Goal: Task Accomplishment & Management: Use online tool/utility

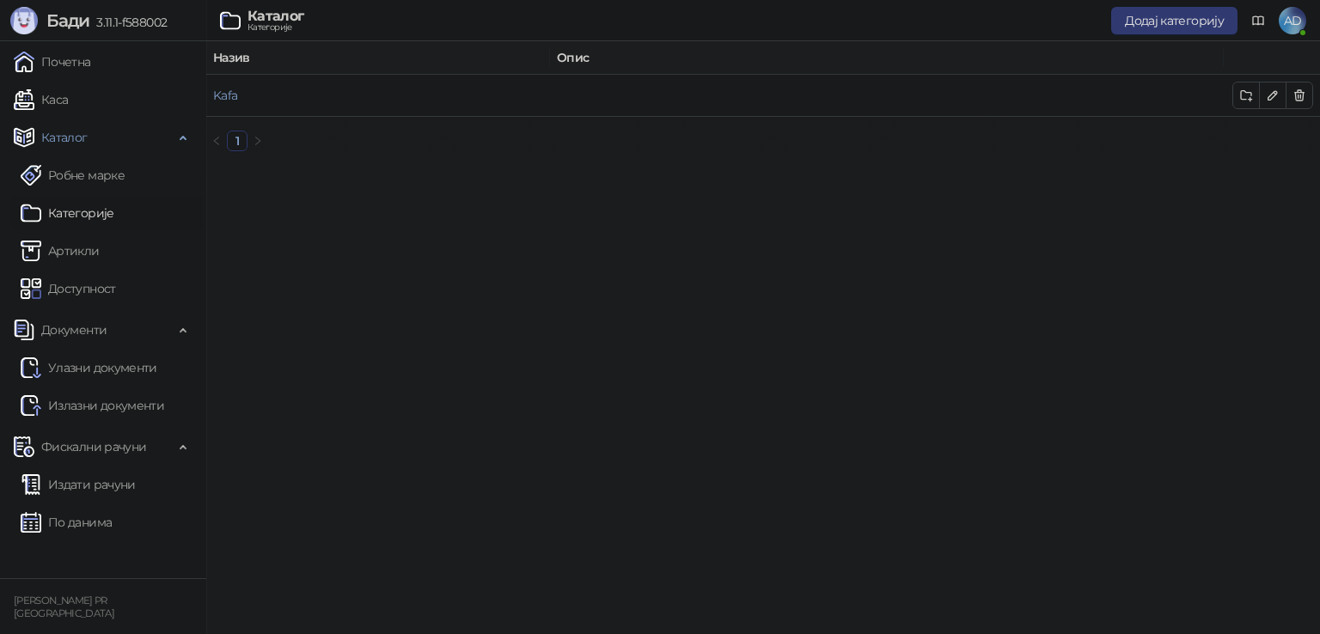
click at [64, 94] on link "Каса" at bounding box center [41, 100] width 54 height 34
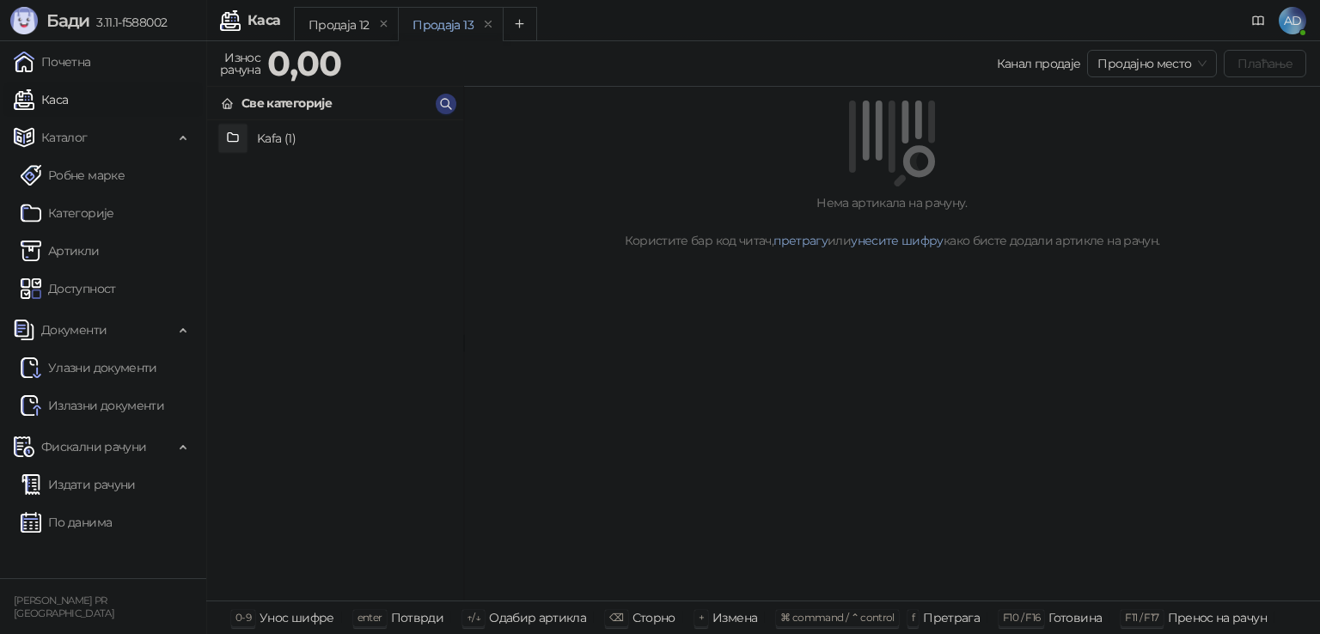
click at [260, 142] on h4 "Kafa (1)" at bounding box center [353, 139] width 193 height 28
click at [298, 138] on h4 "Espresso" at bounding box center [353, 139] width 193 height 28
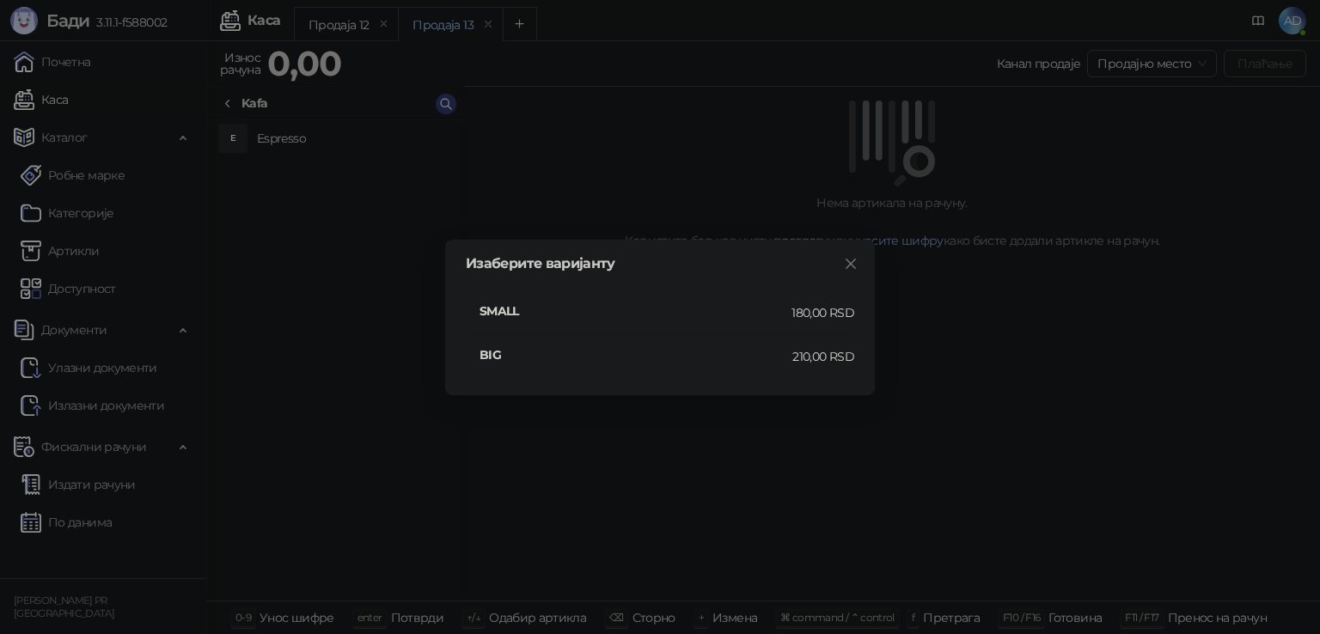
click at [798, 310] on div "180,00 RSD" at bounding box center [823, 312] width 63 height 19
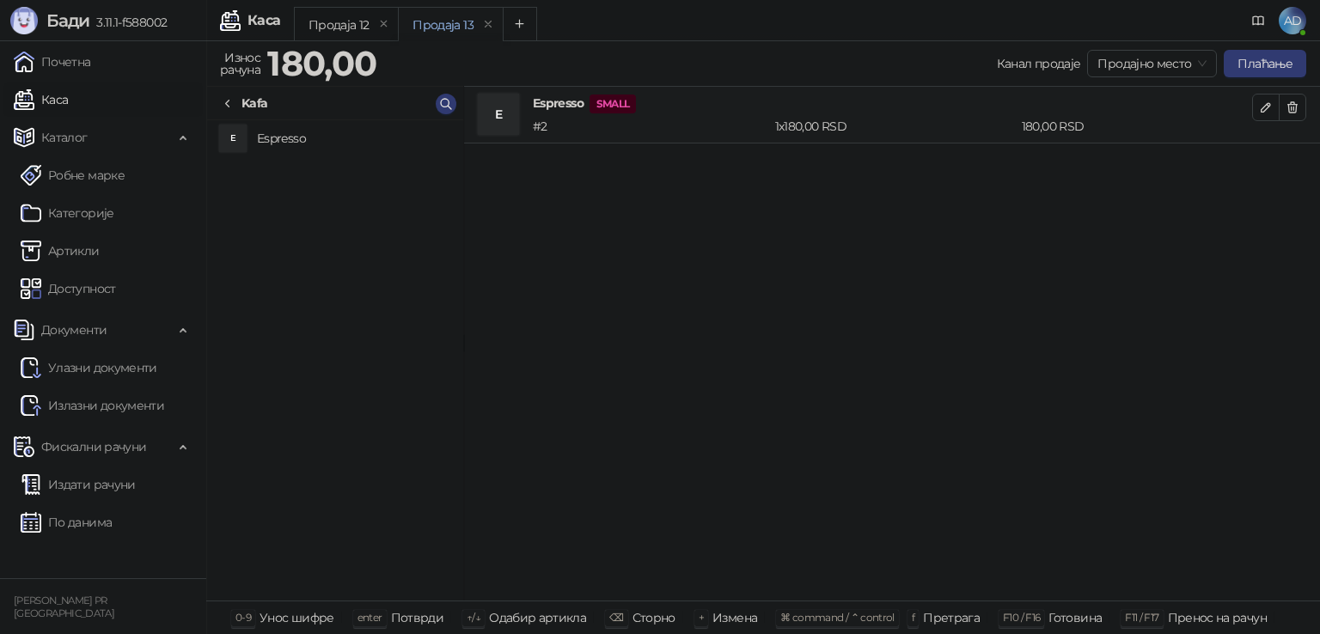
click at [1253, 54] on button "Плаћање" at bounding box center [1265, 64] width 83 height 28
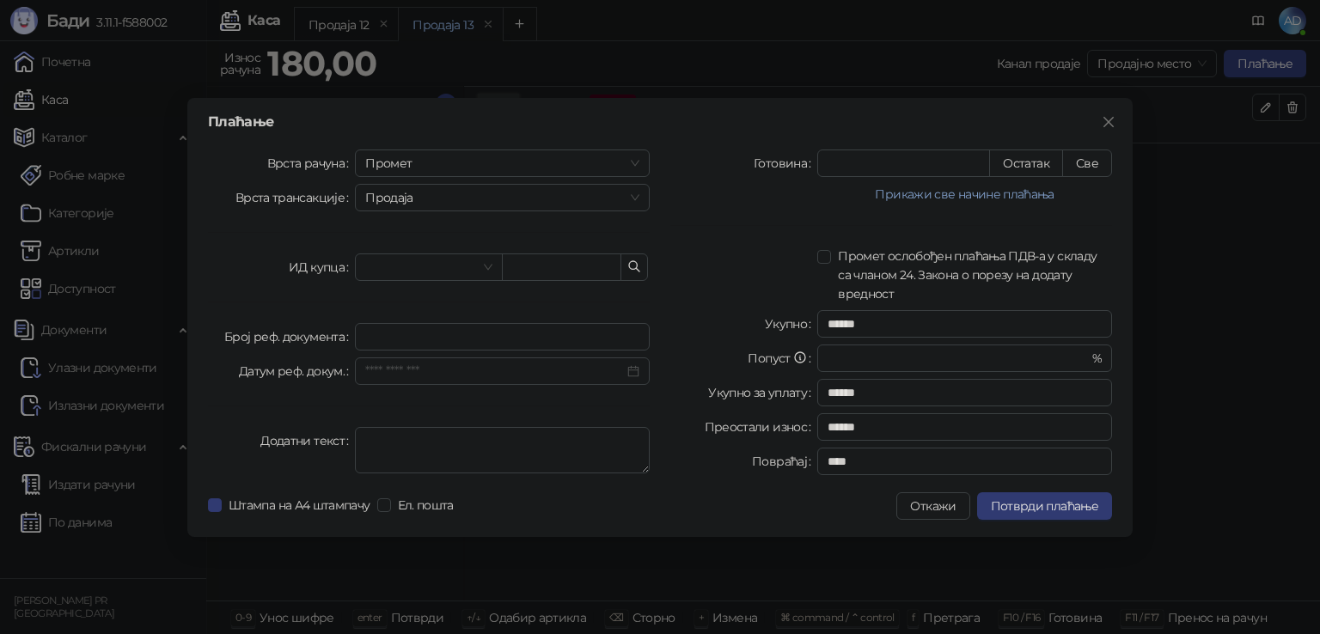
click at [1196, 386] on div "Плаћање Врста рачуна Промет Врста трансакције Продаја ИД купца Број реф. докуме…" at bounding box center [660, 317] width 1320 height 634
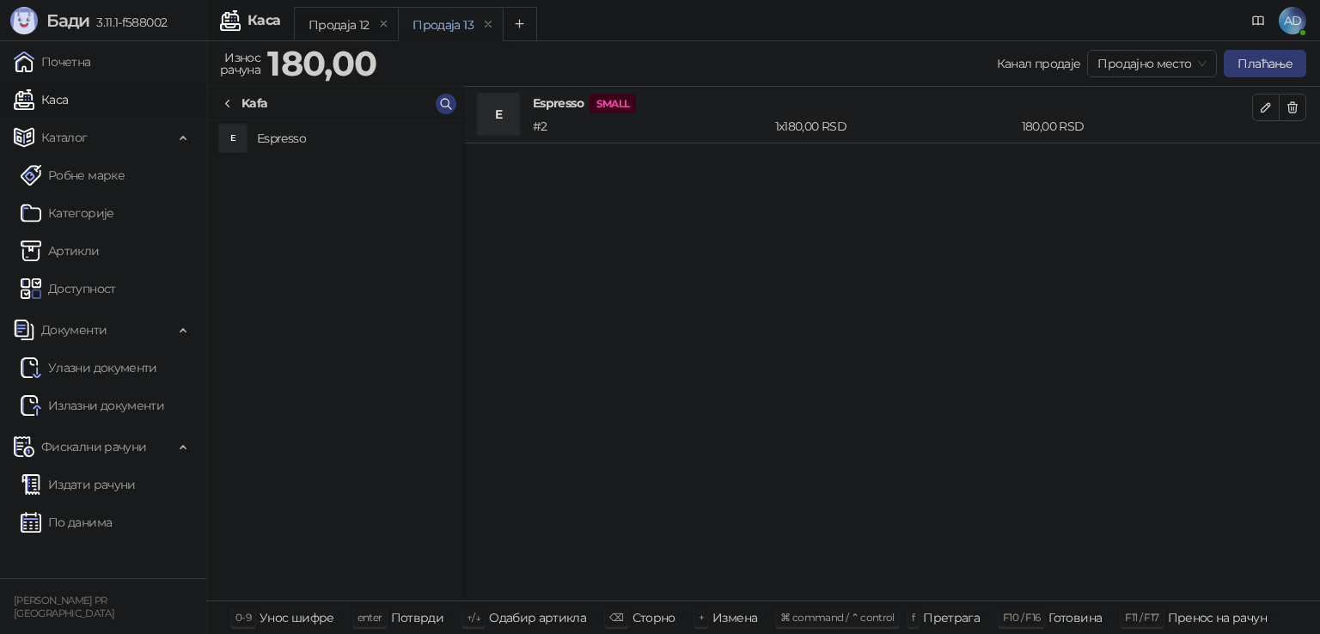
click at [573, 107] on h4 "Espresso SMALL" at bounding box center [892, 104] width 719 height 20
click at [1126, 64] on span "Продајно место" at bounding box center [1152, 64] width 109 height 26
click at [1125, 259] on div "E Espresso SMALL # 2 1 x 180,00 RSD 180,00 RSD" at bounding box center [892, 344] width 856 height 515
click at [41, 207] on link "Категорије" at bounding box center [68, 213] width 94 height 34
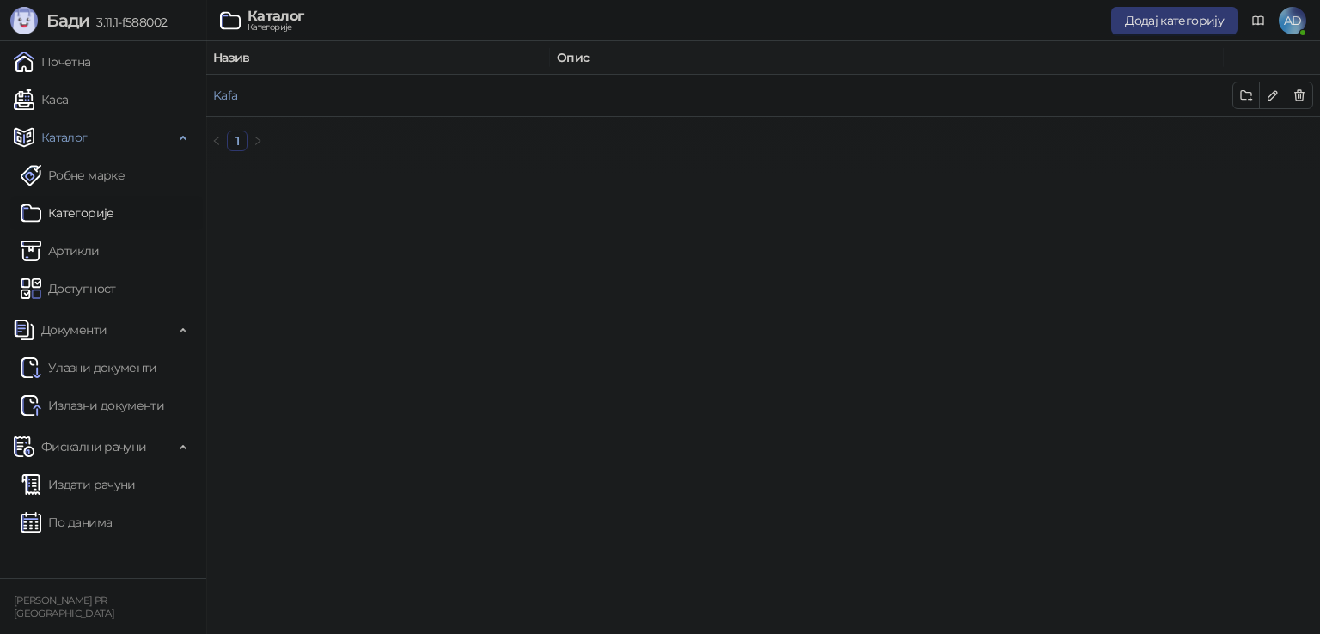
click at [90, 251] on link "Артикли" at bounding box center [60, 251] width 79 height 34
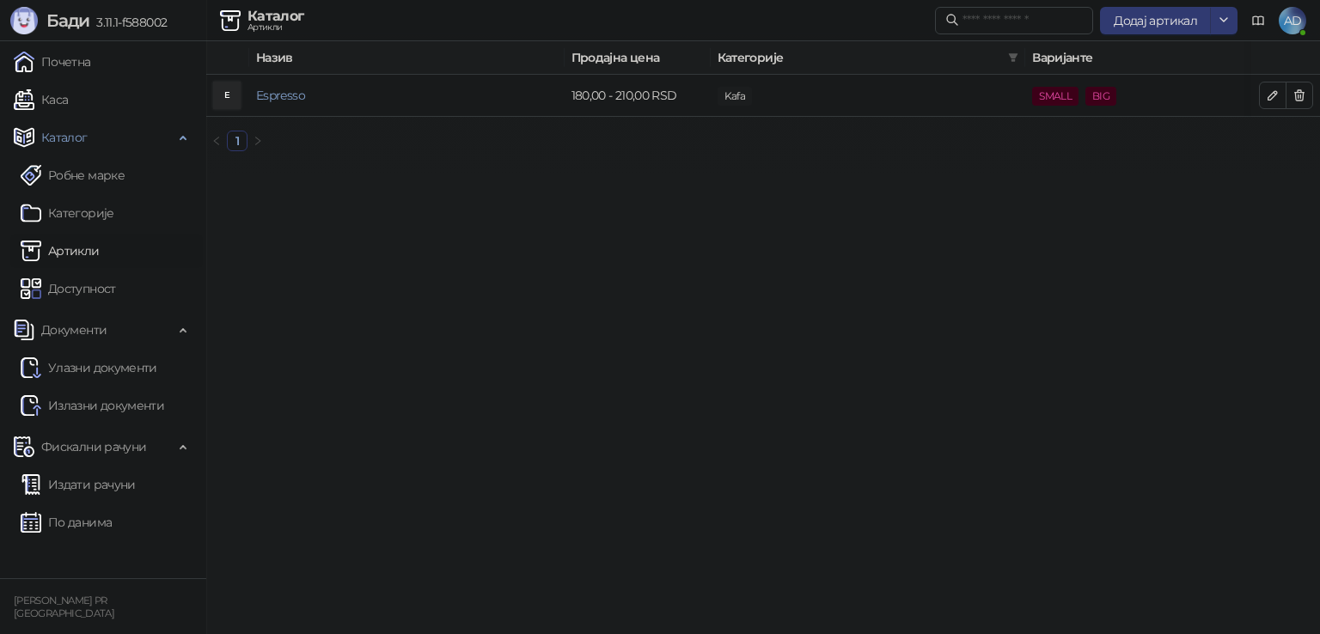
click at [102, 291] on link "Доступност" at bounding box center [68, 289] width 95 height 34
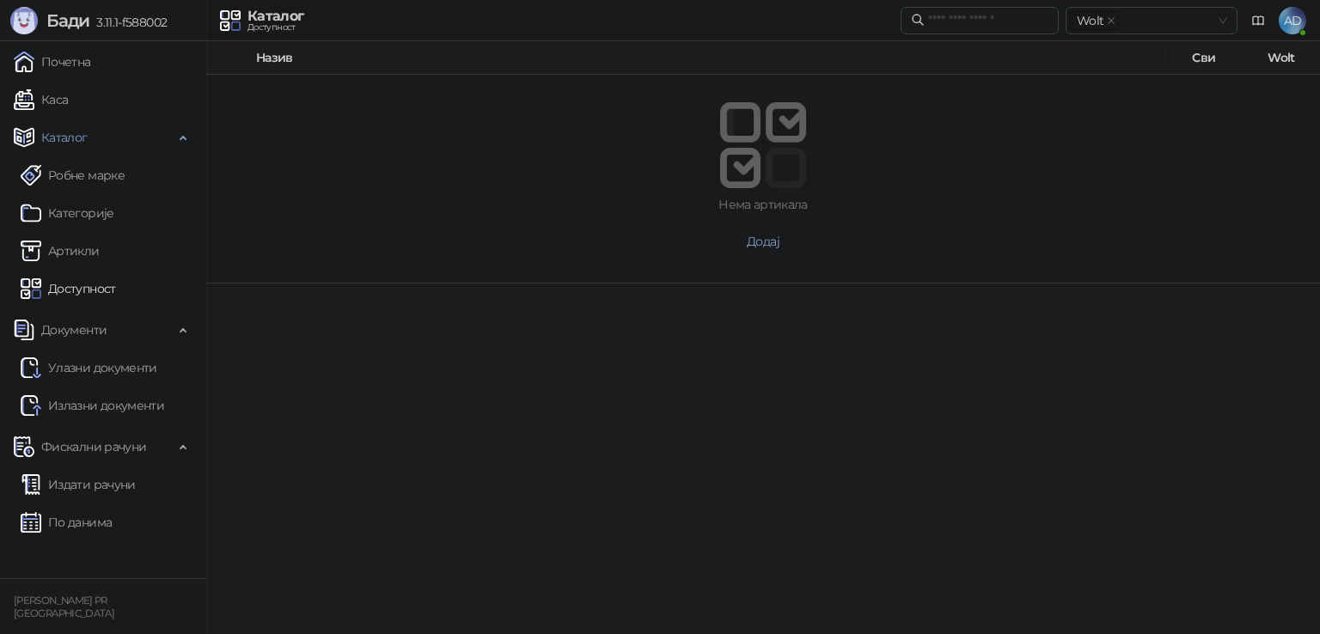
click at [112, 374] on link "Улазни документи" at bounding box center [89, 368] width 137 height 34
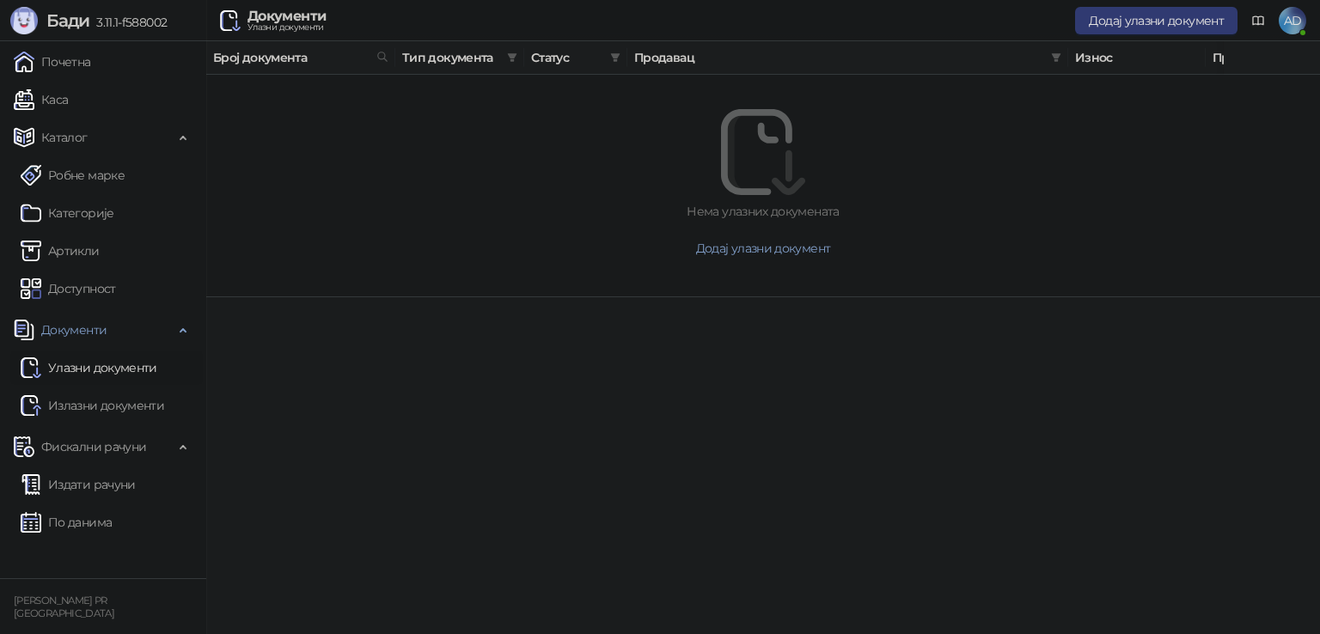
click at [103, 492] on link "Издати рачуни" at bounding box center [78, 485] width 115 height 34
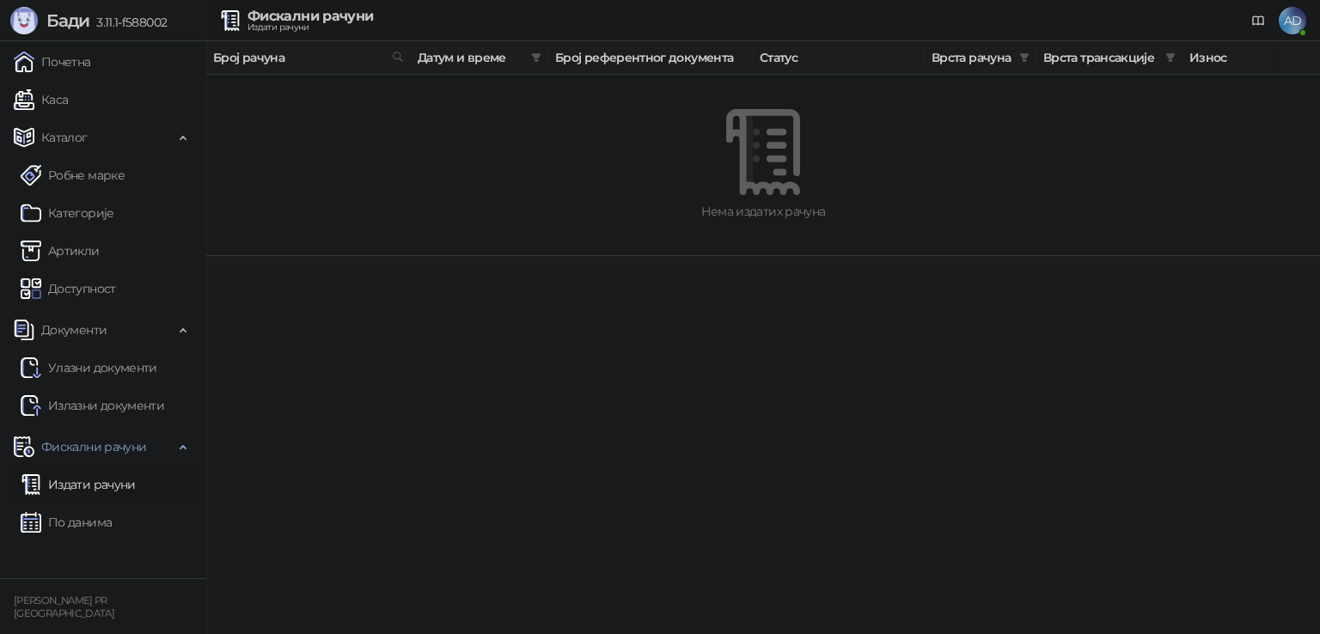
click at [78, 513] on link "По данима" at bounding box center [66, 522] width 91 height 34
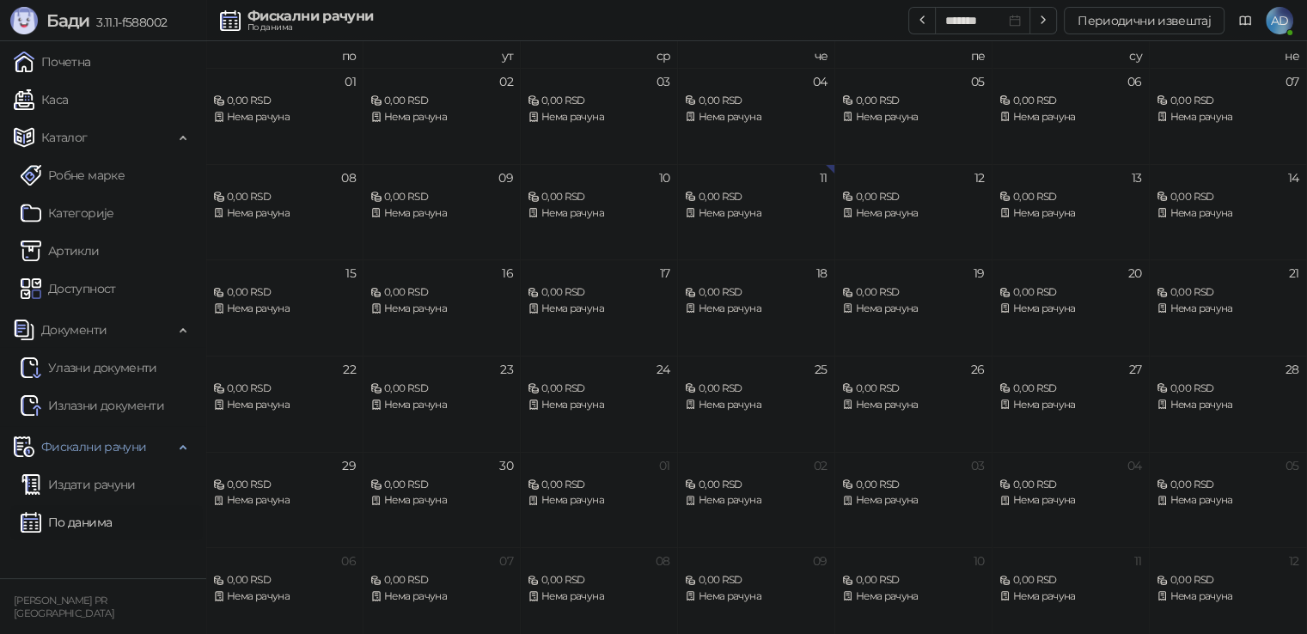
click at [426, 214] on div "Нема рачуна" at bounding box center [441, 213] width 143 height 16
click at [76, 170] on link "Робне марке" at bounding box center [73, 175] width 104 height 34
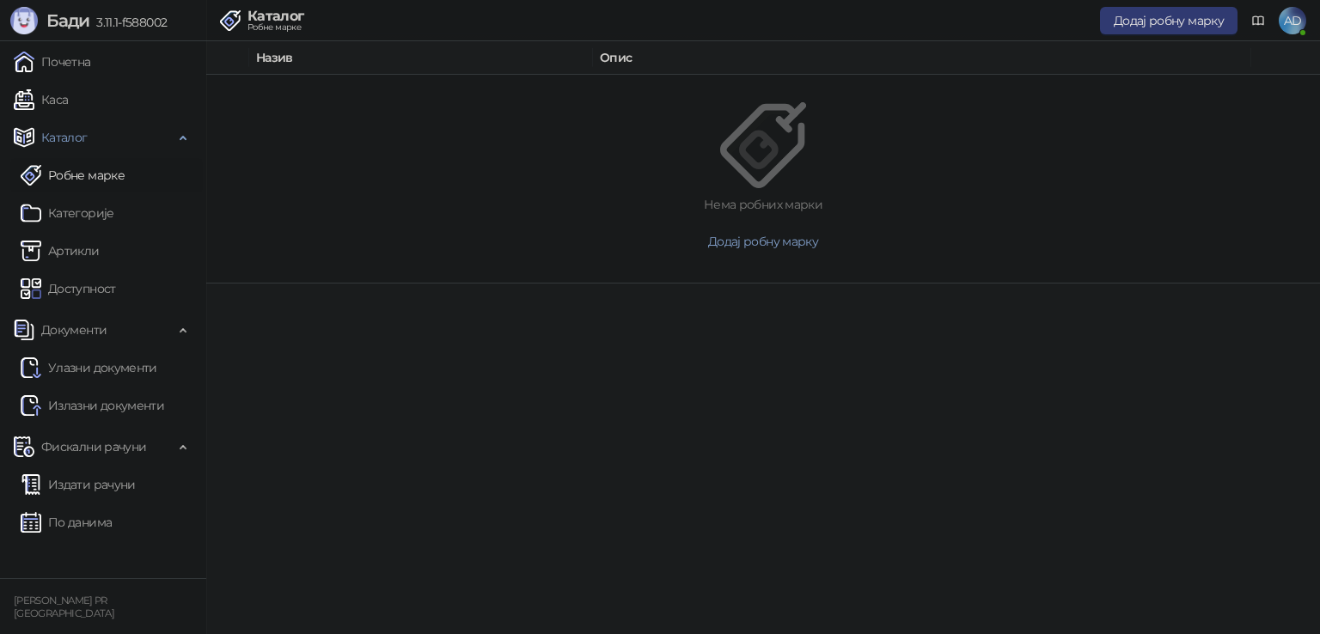
click at [73, 218] on link "Категорије" at bounding box center [68, 213] width 94 height 34
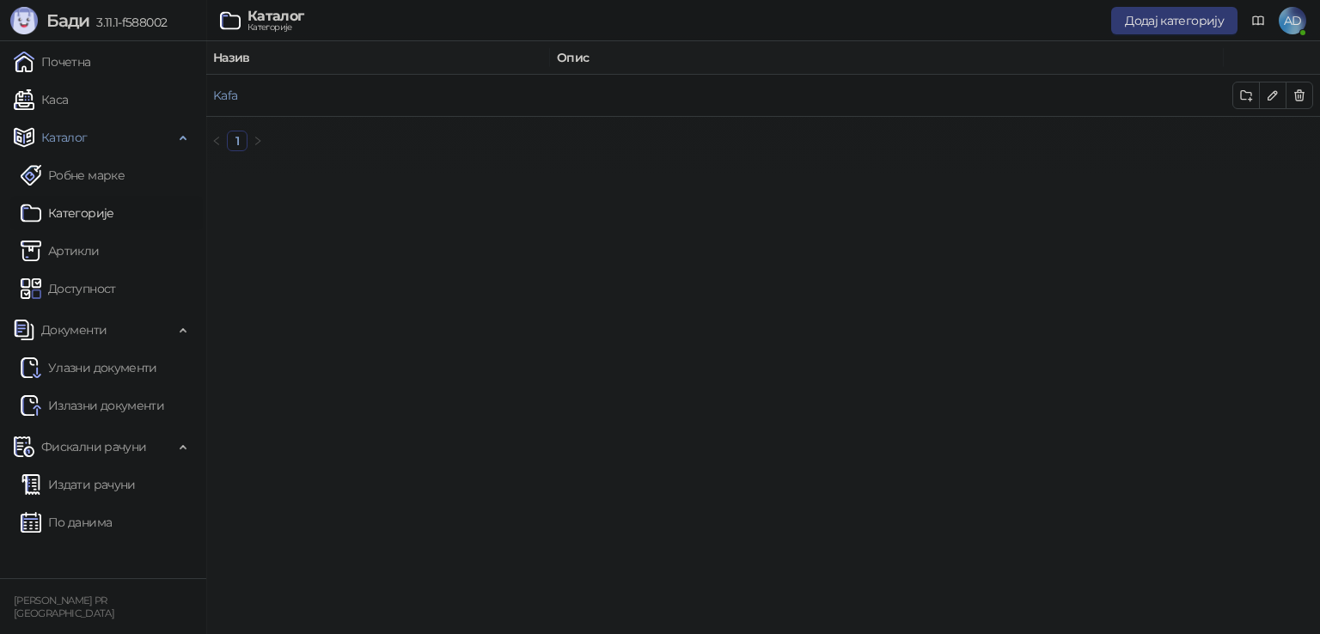
click at [80, 258] on link "Артикли" at bounding box center [60, 251] width 79 height 34
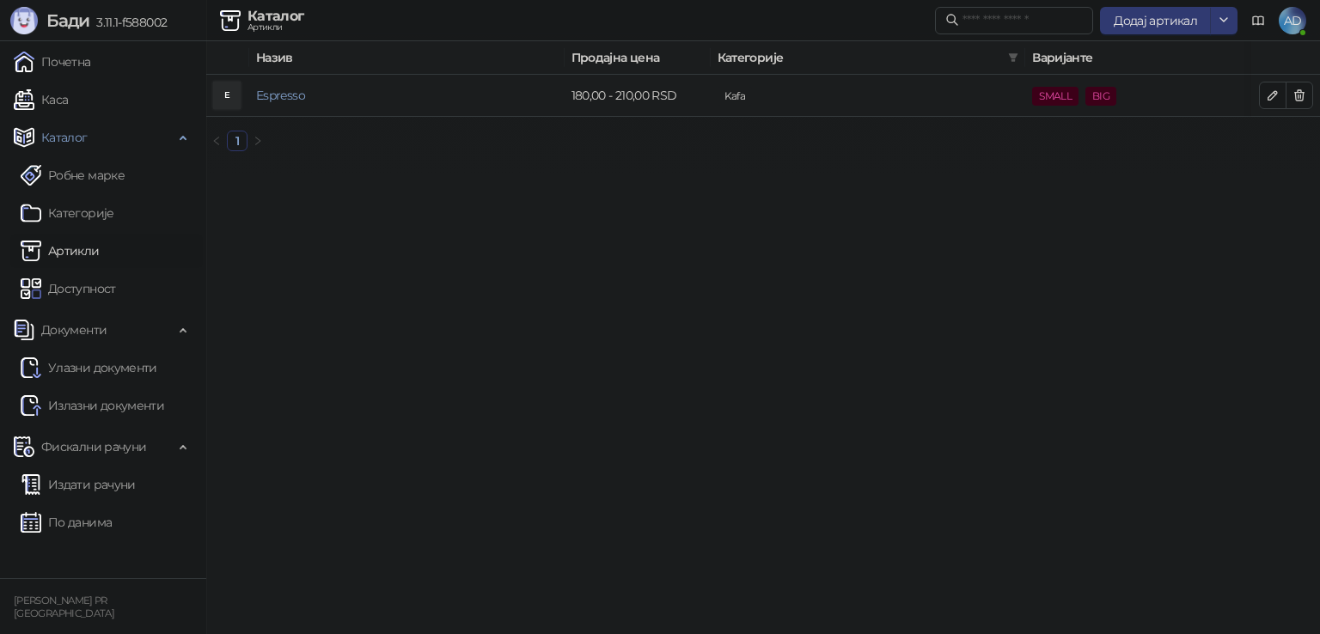
click at [674, 98] on td "180,00 - 210,00 RSD" at bounding box center [638, 96] width 146 height 42
click at [267, 90] on link "Espresso" at bounding box center [280, 95] width 49 height 15
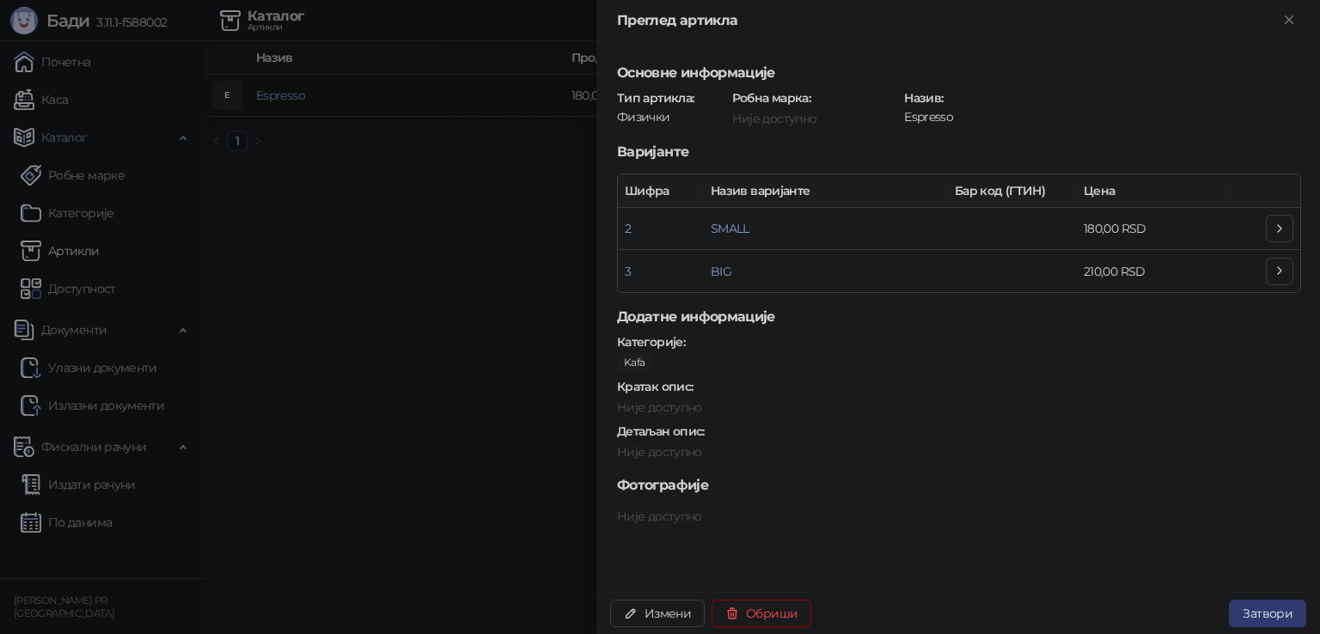
click at [629, 605] on span "button" at bounding box center [631, 613] width 14 height 16
